Goal: Register for event/course

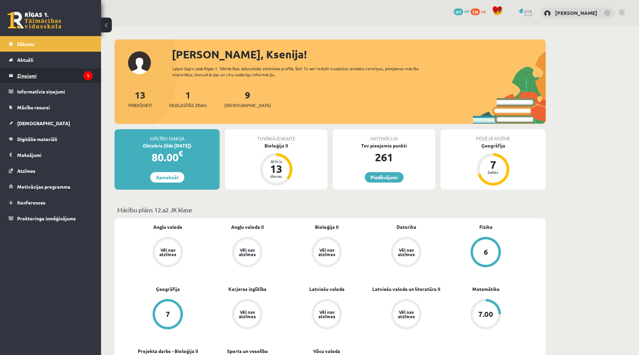
click at [70, 80] on legend "Ziņojumi 1" at bounding box center [54, 76] width 75 height 16
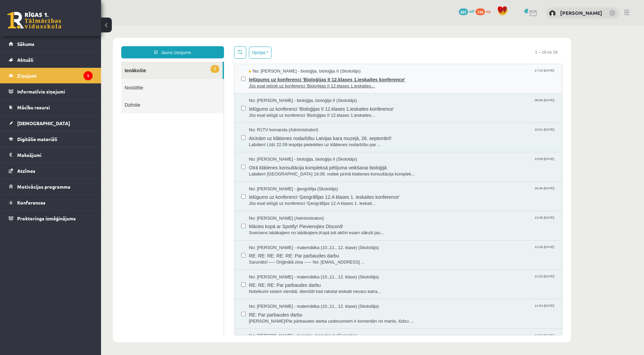
click at [325, 71] on span "No: [PERSON_NAME] - bioloģija, bioloģija II (Skolotājs)" at bounding box center [305, 71] width 112 height 6
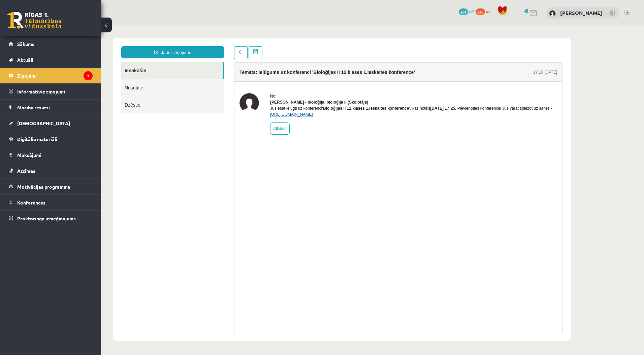
click at [311, 117] on link "[URL][DOMAIN_NAME]" at bounding box center [291, 114] width 43 height 5
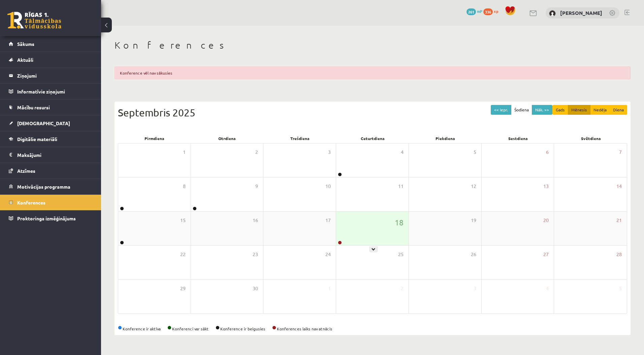
click at [369, 242] on div "18" at bounding box center [372, 228] width 72 height 34
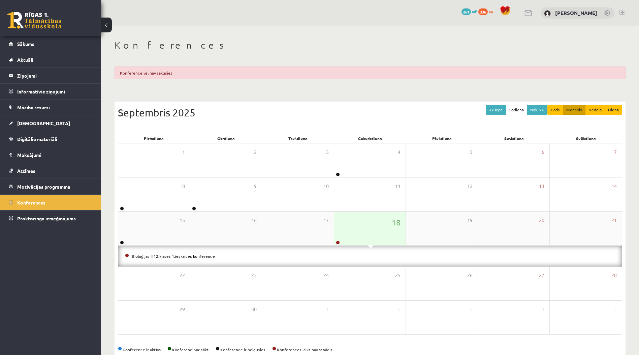
click at [369, 241] on div "18" at bounding box center [370, 228] width 72 height 34
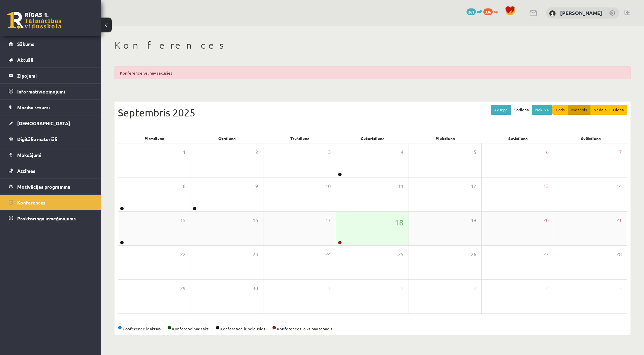
click at [370, 223] on div "18" at bounding box center [372, 228] width 72 height 34
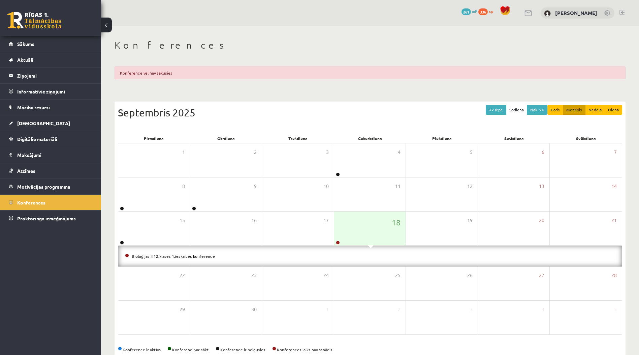
click at [242, 249] on div "Bioloģijas II 12.klases 1.ieskaites konference" at bounding box center [370, 255] width 504 height 21
click at [158, 253] on link "Bioloģijas II 12.klases 1.ieskaites konference" at bounding box center [173, 255] width 83 height 5
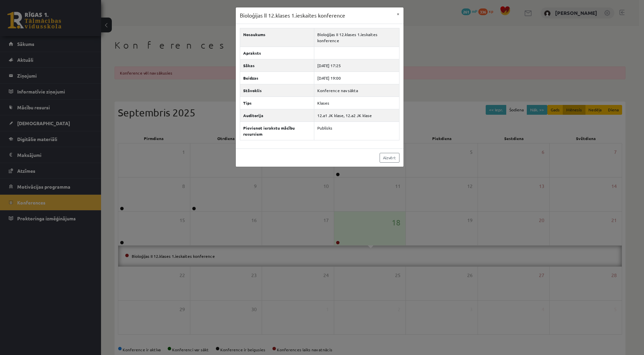
click at [352, 190] on div "Bioloģijas II 12.klases 1.ieskaites konference × Nosaukums Bioloģijas II 12.kla…" at bounding box center [322, 177] width 644 height 355
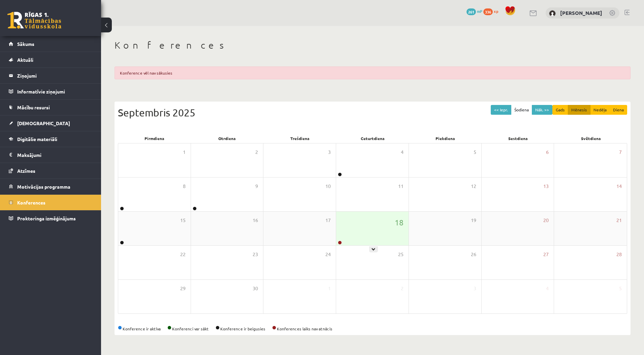
click at [363, 233] on div "18" at bounding box center [372, 228] width 72 height 34
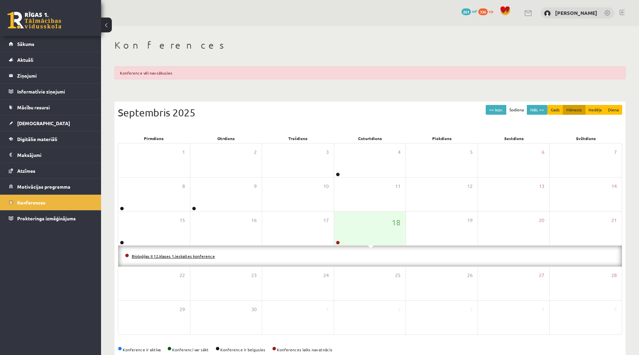
click at [198, 257] on link "Bioloģijas II 12.klases 1.ieskaites konference" at bounding box center [173, 255] width 83 height 5
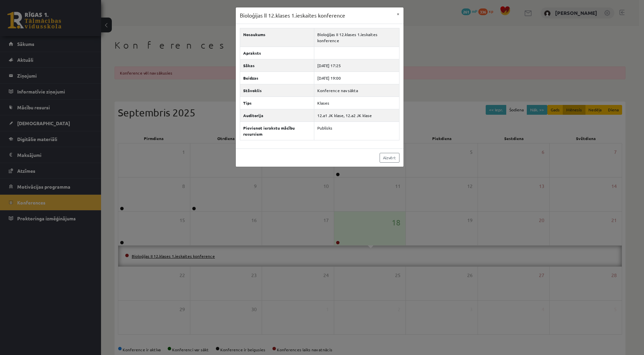
click at [198, 257] on div "Bioloģijas II 12.klases 1.ieskaites konference × Nosaukums Bioloģijas II 12.kla…" at bounding box center [322, 177] width 644 height 355
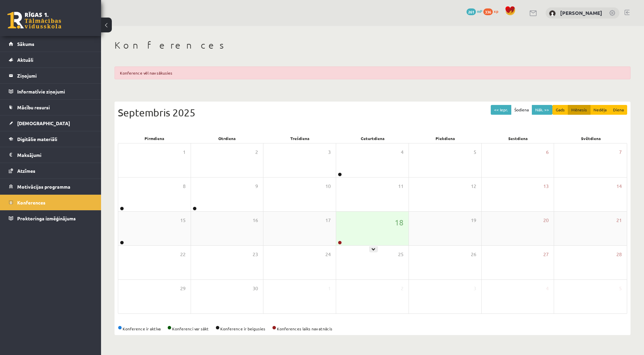
click at [372, 247] on icon at bounding box center [374, 249] width 4 height 4
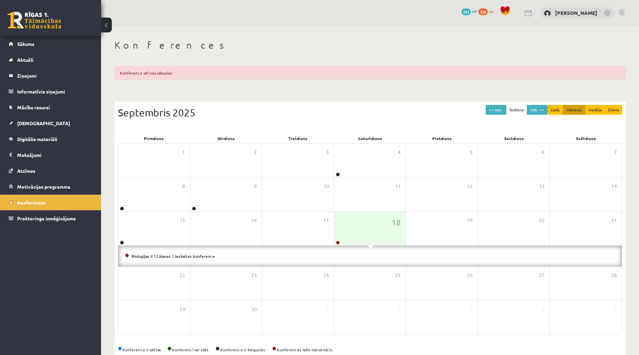
click at [195, 252] on li "Bioloģijas II 12.klases 1.ieskaites konference" at bounding box center [370, 255] width 490 height 7
click at [201, 258] on li "Bioloģijas II 12.klases 1.ieskaites konference" at bounding box center [370, 255] width 490 height 7
click at [203, 254] on link "Bioloģijas II 12.klases 1.ieskaites konference" at bounding box center [173, 255] width 83 height 5
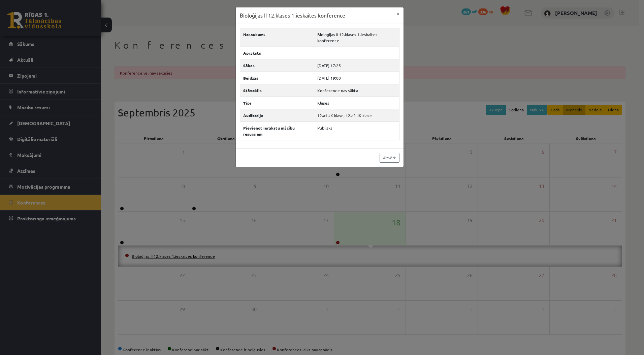
click at [203, 254] on div "Bioloģijas II 12.klases 1.ieskaites konference × Nosaukums Bioloģijas II 12.kla…" at bounding box center [322, 177] width 644 height 355
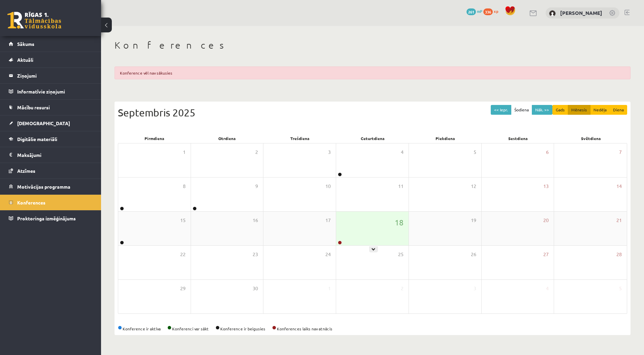
click at [369, 236] on div "18" at bounding box center [372, 228] width 72 height 34
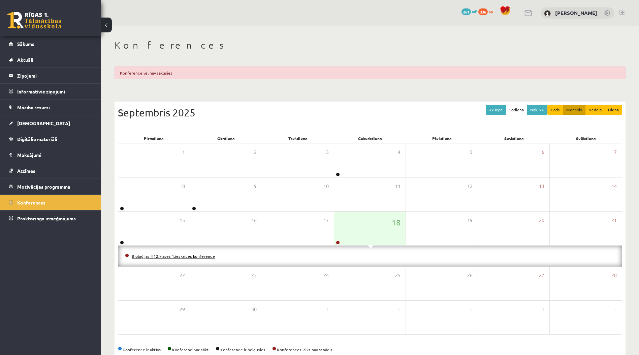
click at [194, 255] on link "Bioloģijas II 12.klases 1.ieskaites konference" at bounding box center [173, 255] width 83 height 5
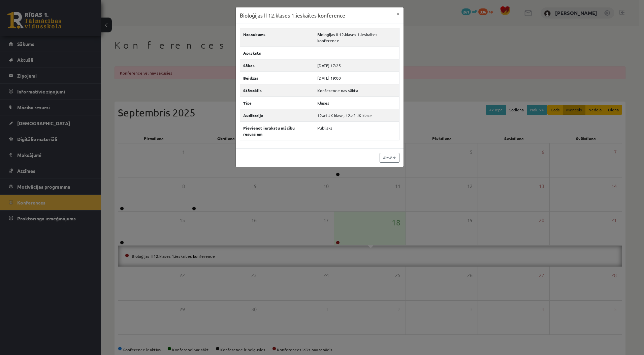
click at [378, 224] on div "Bioloģijas II 12.klases 1.ieskaites konference × Nosaukums Bioloģijas II 12.kla…" at bounding box center [322, 177] width 644 height 355
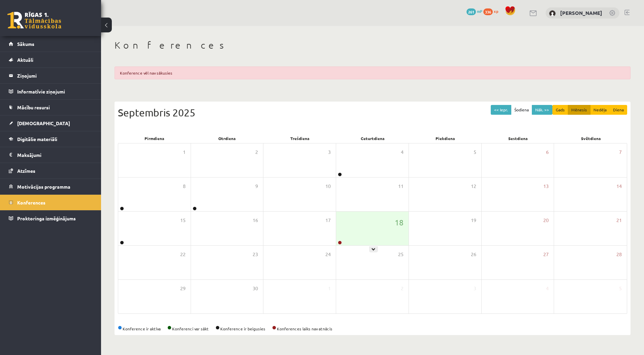
click at [378, 224] on div "18" at bounding box center [372, 228] width 72 height 34
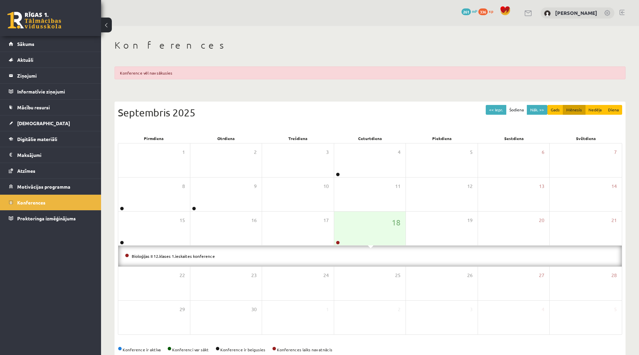
click at [209, 259] on li "Bioloģijas II 12.klases 1.ieskaites konference" at bounding box center [370, 255] width 490 height 7
click at [208, 258] on li "Bioloģijas II 12.klases 1.ieskaites konference" at bounding box center [370, 255] width 490 height 7
click at [204, 256] on link "Bioloģijas II 12.klases 1.ieskaites konference" at bounding box center [173, 255] width 83 height 5
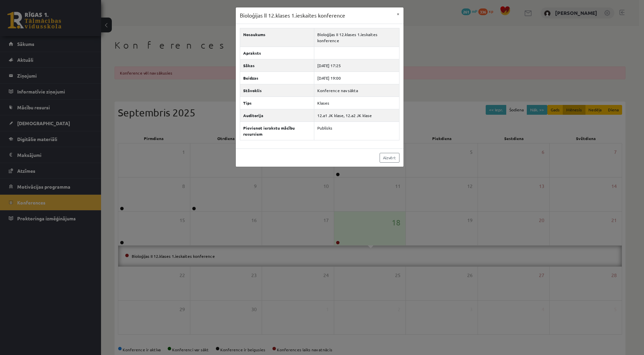
click at [326, 247] on div "Bioloģijas II 12.klases 1.ieskaites konference × Nosaukums Bioloģijas II 12.kla…" at bounding box center [322, 177] width 644 height 355
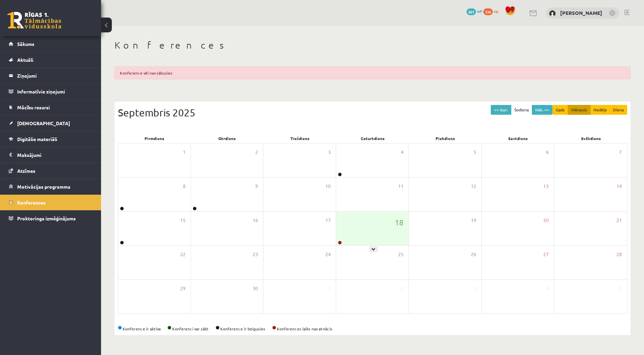
click at [374, 233] on div "18" at bounding box center [372, 228] width 72 height 34
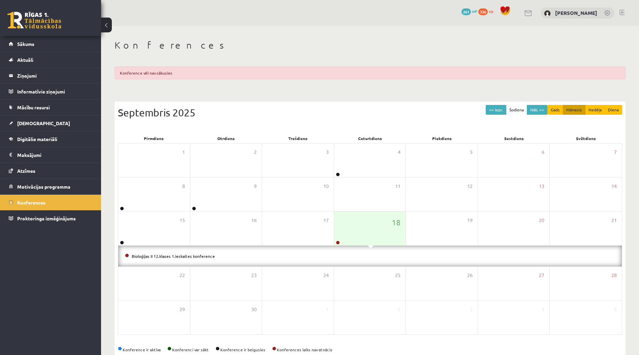
click at [366, 247] on div "Bioloģijas II 12.klases 1.ieskaites konference" at bounding box center [370, 255] width 504 height 21
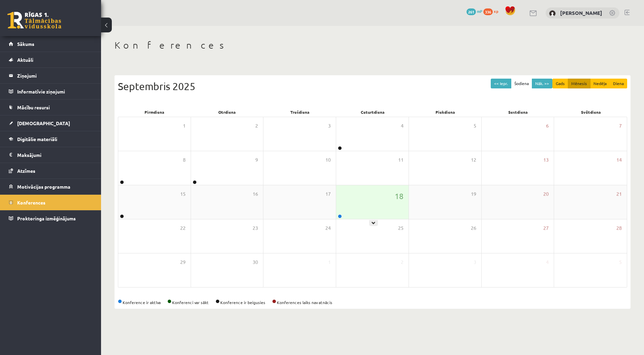
click at [363, 203] on div "18" at bounding box center [372, 202] width 72 height 34
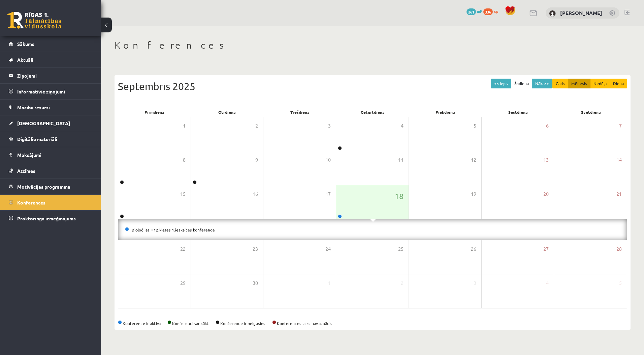
click at [202, 231] on link "Bioloģijas II 12.klases 1.ieskaites konference" at bounding box center [173, 229] width 83 height 5
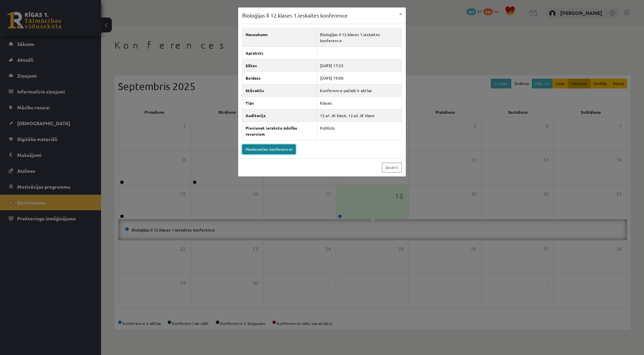
click at [281, 151] on link "Pievienoties konferencei" at bounding box center [269, 149] width 54 height 10
